Goal: Transaction & Acquisition: Purchase product/service

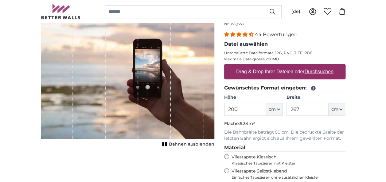
scroll to position [31, 0]
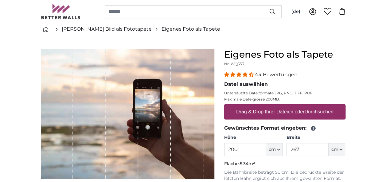
click at [314, 110] on u "Durchsuchen" at bounding box center [318, 111] width 29 height 5
click at [314, 106] on input "Drag & Drop Ihrer Dateien oder Durchsuchen" at bounding box center [284, 105] width 121 height 2
type input "**********"
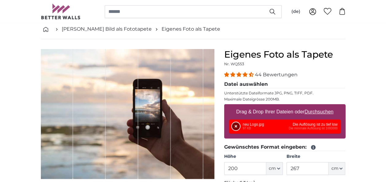
click at [236, 126] on button "Entfernen" at bounding box center [236, 127] width 8 height 8
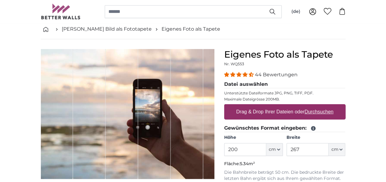
click at [325, 112] on u "Durchsuchen" at bounding box center [318, 111] width 29 height 5
click at [325, 106] on input "Drag & Drop Ihrer Dateien oder Durchsuchen" at bounding box center [284, 105] width 121 height 2
type input "**********"
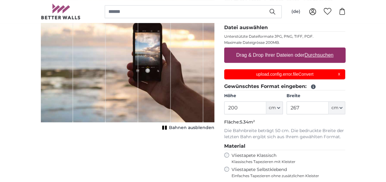
scroll to position [92, 0]
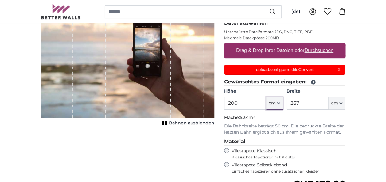
click at [278, 103] on icon "button" at bounding box center [278, 103] width 2 height 1
click at [253, 103] on input "200" at bounding box center [245, 103] width 42 height 13
drag, startPoint x: 240, startPoint y: 102, endPoint x: 228, endPoint y: 101, distance: 11.4
click at [228, 101] on input "200" at bounding box center [245, 103] width 42 height 13
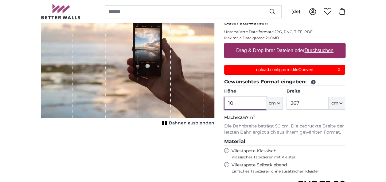
type input "1"
type input "200"
drag, startPoint x: 300, startPoint y: 102, endPoint x: 290, endPoint y: 102, distance: 9.8
click at [290, 102] on input "267" at bounding box center [308, 103] width 42 height 13
type input "100"
